Goal: Task Accomplishment & Management: Use online tool/utility

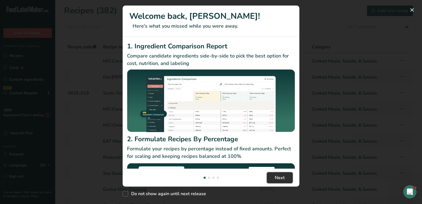
click at [283, 176] on span "Next" at bounding box center [280, 177] width 10 height 7
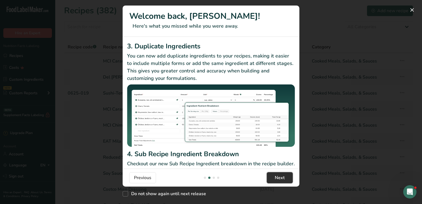
click at [283, 176] on span "Next" at bounding box center [280, 177] width 10 height 7
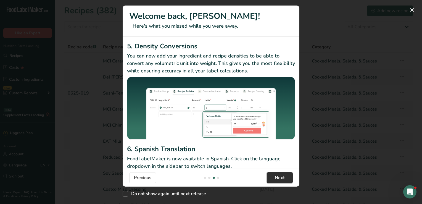
click at [283, 176] on span "Next" at bounding box center [280, 177] width 10 height 7
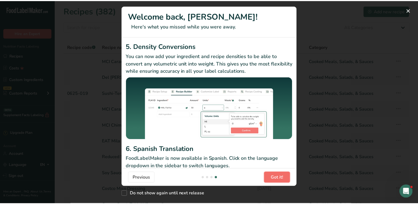
scroll to position [0, 530]
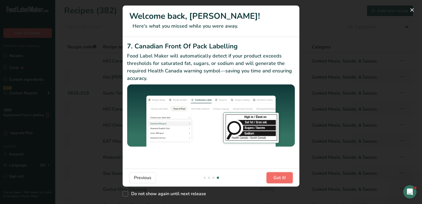
click at [283, 176] on span "Got it!" at bounding box center [279, 177] width 12 height 7
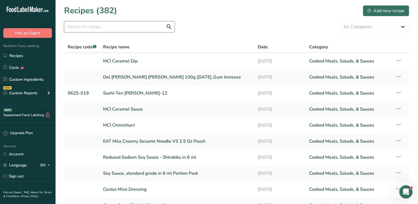
click at [99, 28] on input "text" at bounding box center [119, 26] width 110 height 11
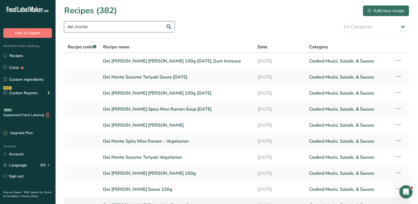
type input "del monte"
click at [174, 76] on link "Del Monte Sesame Teriyaki Sauce [DATE]" at bounding box center [177, 77] width 148 height 12
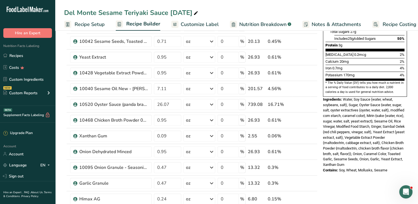
scroll to position [139, 0]
